Goal: Transaction & Acquisition: Purchase product/service

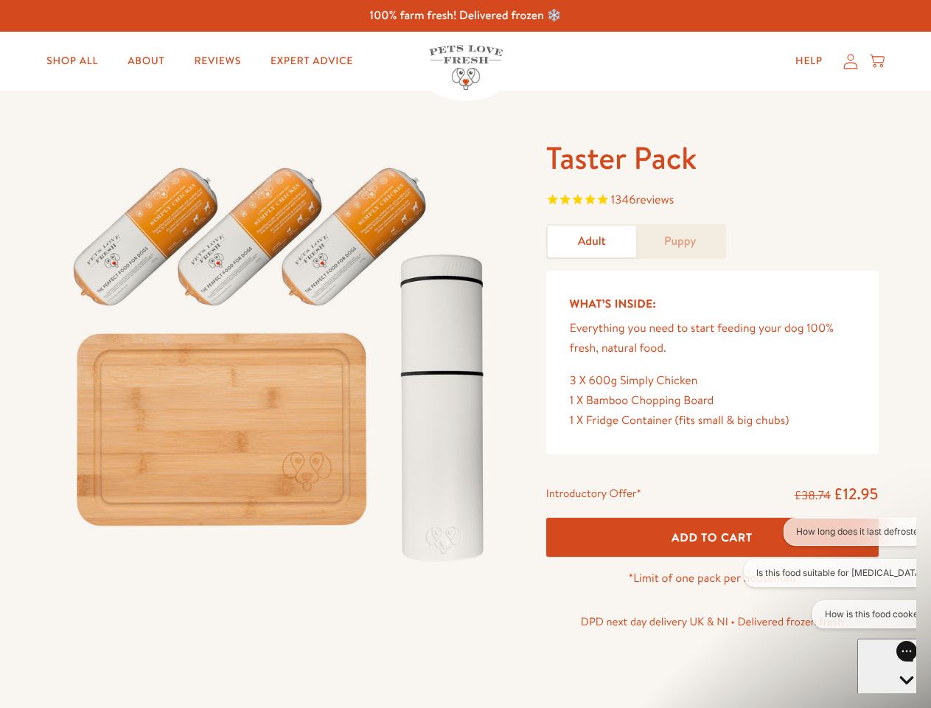
click at [465, 354] on img at bounding box center [282, 358] width 458 height 440
click at [712, 201] on span "1346 reviews" at bounding box center [712, 201] width 333 height 22
click at [712, 537] on div "Taster Pack 1346 reviews Adult Puppy What’s Inside: Everything you need to star…" at bounding box center [465, 405] width 931 height 628
click at [830, 532] on button "How long does it last defrosted?" at bounding box center [862, 532] width 157 height 28
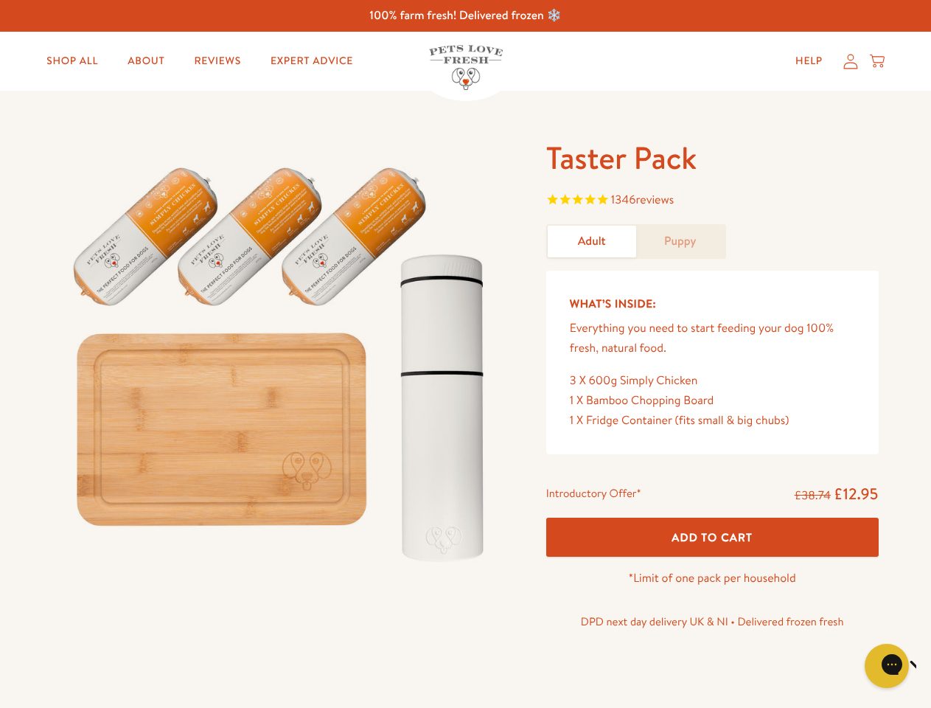
scroll to position [159, 0]
